Goal: Information Seeking & Learning: Learn about a topic

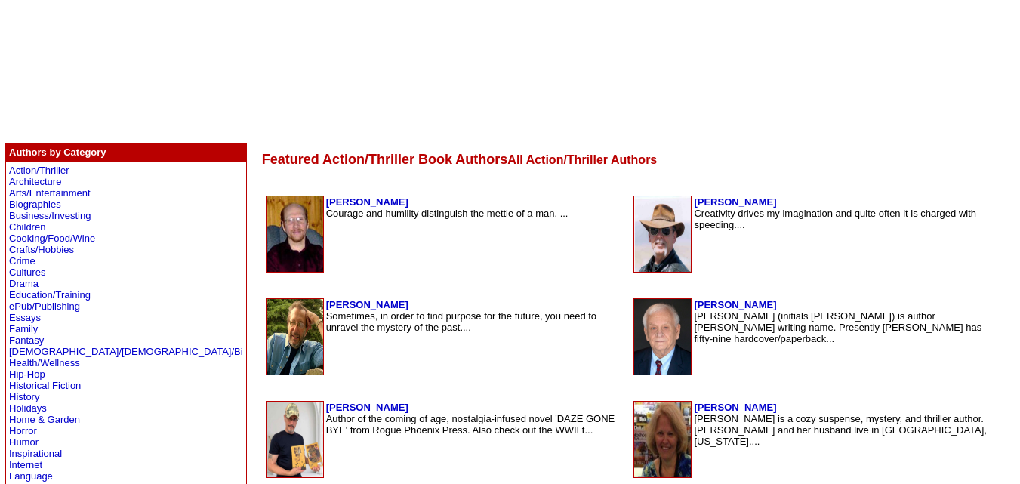
scroll to position [190, 0]
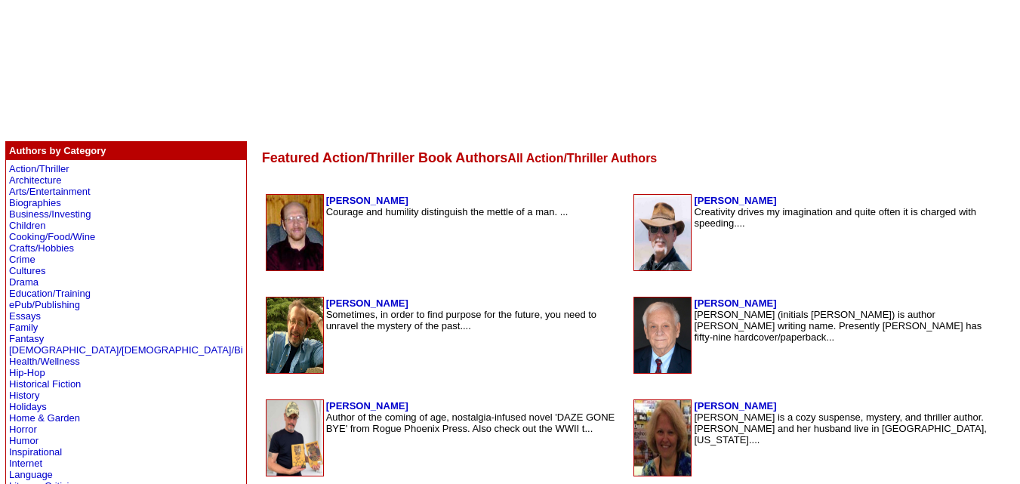
drag, startPoint x: 317, startPoint y: 186, endPoint x: 307, endPoint y: 194, distance: 12.9
copy tbody "[PERSON_NAME]"
drag, startPoint x: 776, startPoint y: 194, endPoint x: 637, endPoint y: 191, distance: 139.0
click at [637, 191] on td "[PERSON_NAME] Creativity drives my imagination and quite often it is charged wi…" at bounding box center [815, 232] width 370 height 85
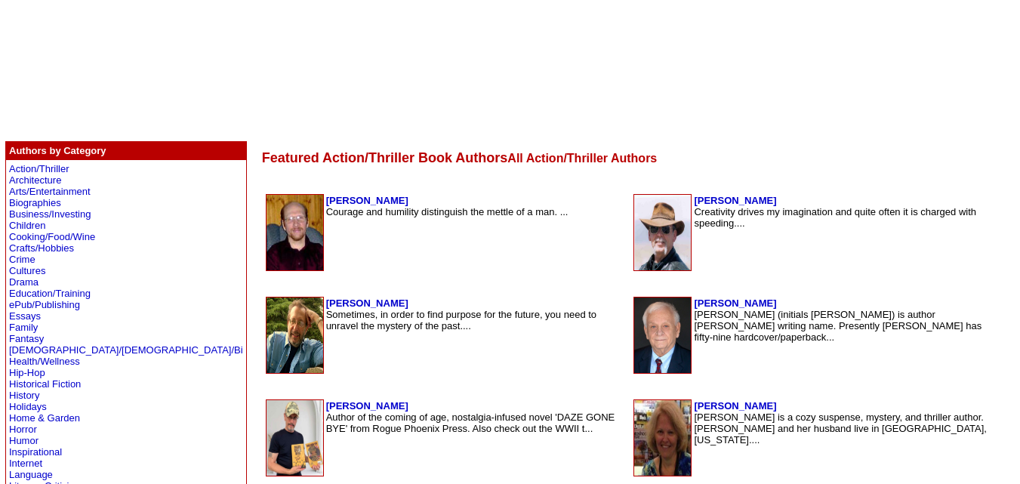
click at [799, 158] on td "Featured Action/Thriller Book Authors All Action/Thriller Authors" at bounding box center [631, 158] width 738 height 16
drag, startPoint x: 770, startPoint y: 197, endPoint x: 641, endPoint y: 205, distance: 130.1
click at [693, 205] on td "[PERSON_NAME] Creativity drives my imagination and quite often it is charged wi…" at bounding box center [844, 232] width 303 height 77
copy b "[PERSON_NAME]"
drag, startPoint x: 708, startPoint y: 304, endPoint x: 641, endPoint y: 304, distance: 66.5
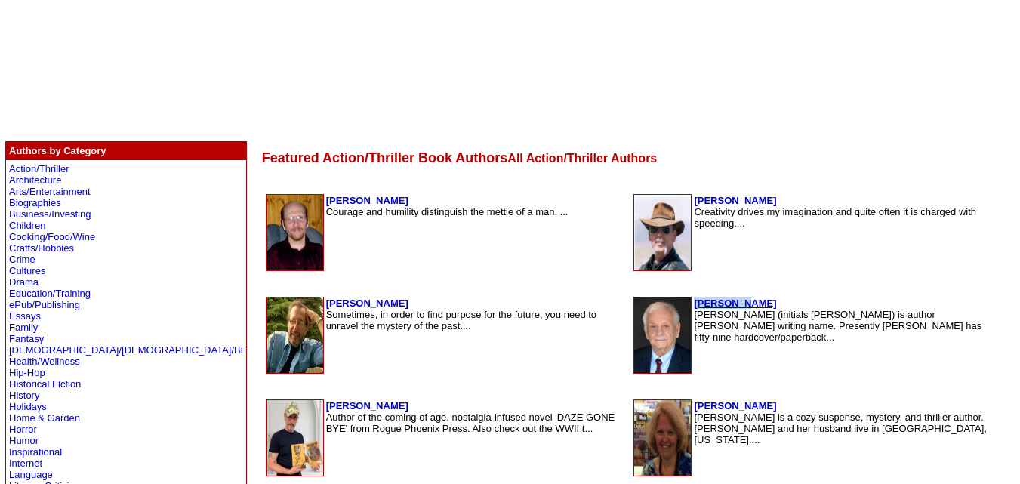
click at [693, 304] on td "[PERSON_NAME] [PERSON_NAME] (initials [PERSON_NAME]) is author [PERSON_NAME] wr…" at bounding box center [844, 335] width 303 height 77
copy b "[PERSON_NAME]"
drag, startPoint x: 289, startPoint y: 300, endPoint x: 221, endPoint y: 304, distance: 68.1
click at [326, 304] on td "[PERSON_NAME] Sometimes, in order to find purpose for the future, you need to u…" at bounding box center [476, 335] width 301 height 77
copy b "[PERSON_NAME]"
